Goal: Communication & Community: Share content

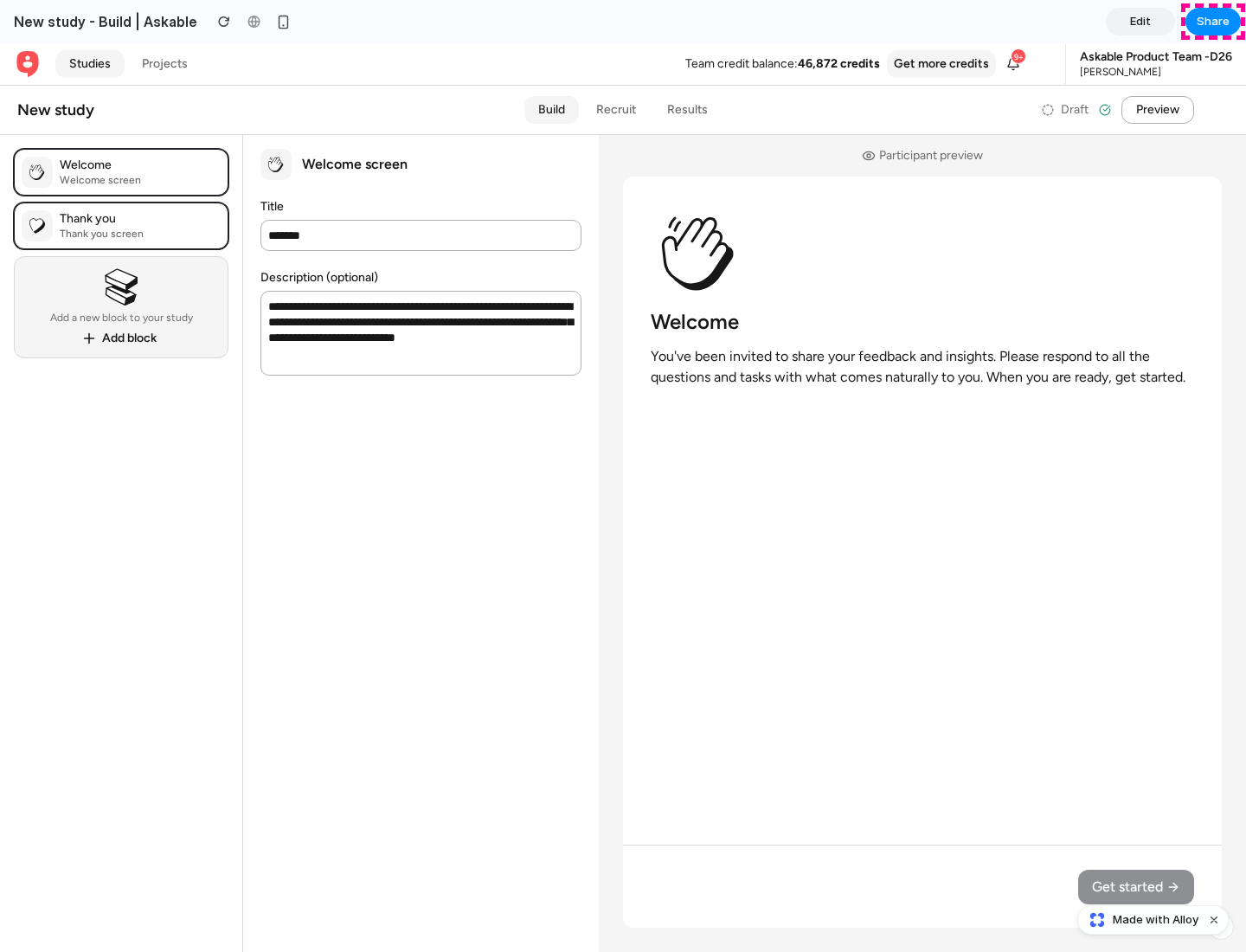
click at [1214, 22] on span "Share" at bounding box center [1213, 22] width 33 height 17
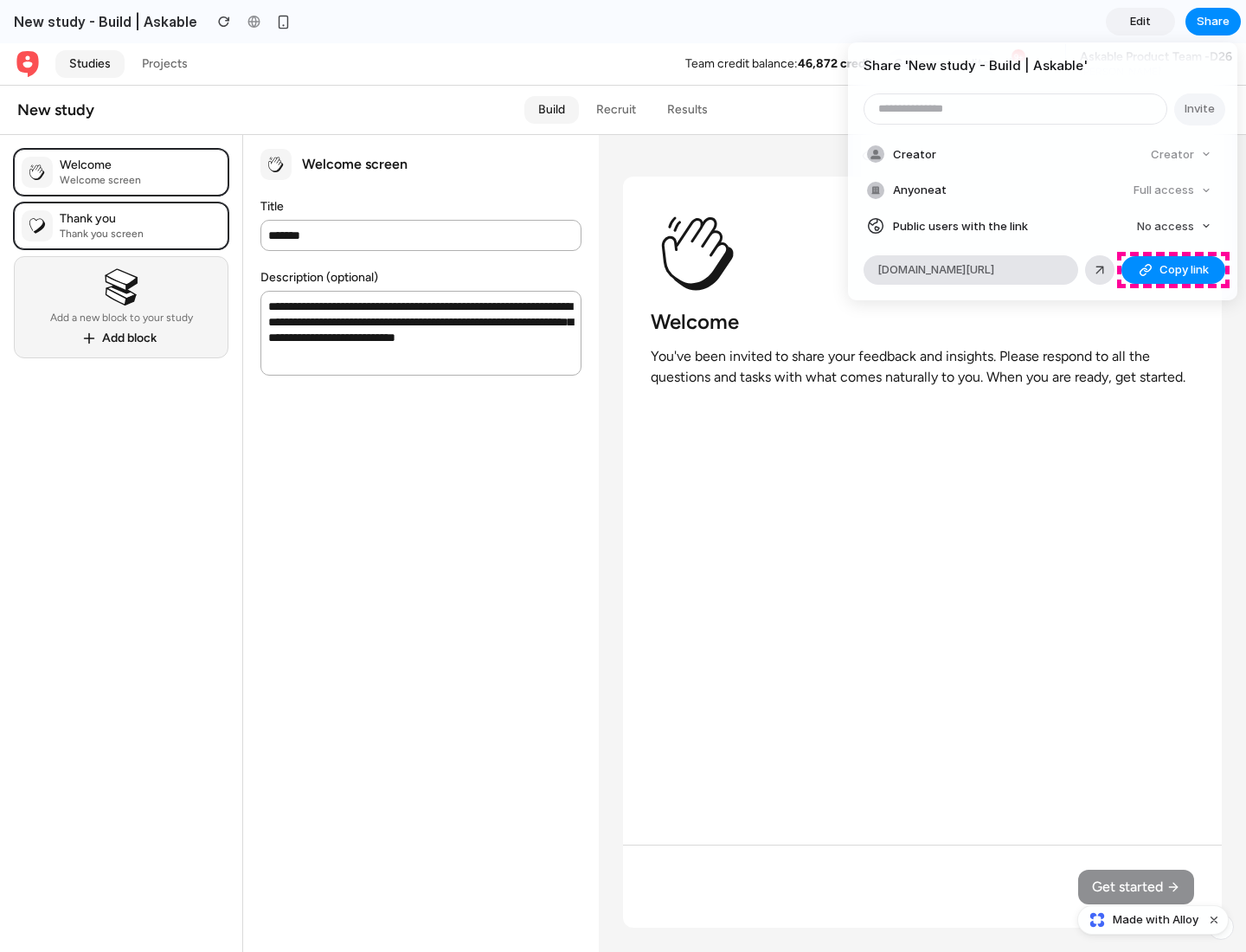
click at [1174, 271] on span "Copy link" at bounding box center [1184, 270] width 49 height 17
click at [1155, 920] on div "Share ' New study - Build | Askable ' Invite Creator Creator Anyone at Full acc…" at bounding box center [623, 476] width 1246 height 952
